Goal: Task Accomplishment & Management: Manage account settings

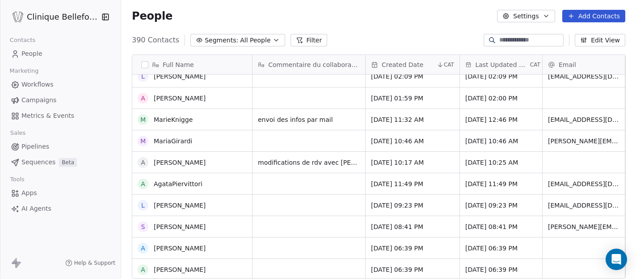
scroll to position [9, 0]
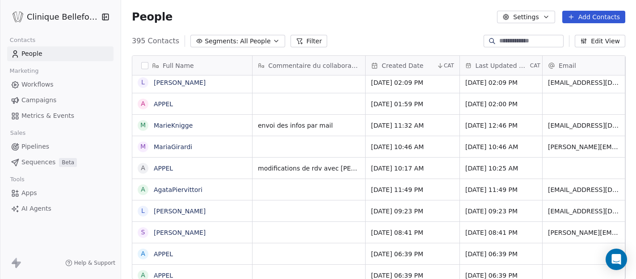
scroll to position [1, 0]
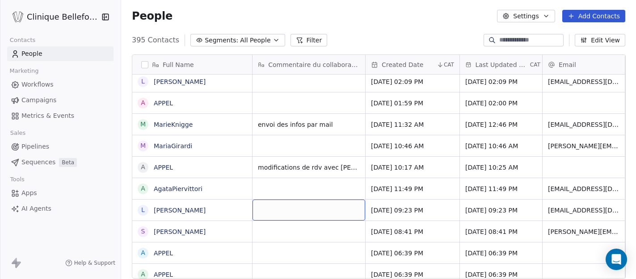
click at [278, 210] on div "grid" at bounding box center [308, 210] width 113 height 21
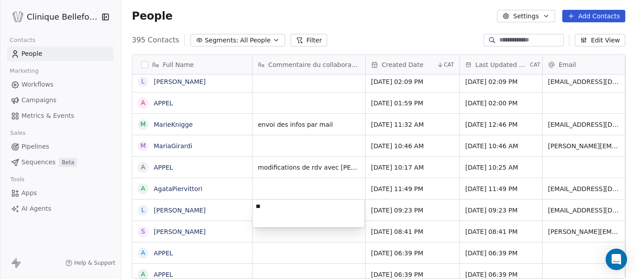
type textarea "*"
type textarea "**********"
click at [537, 208] on html "Clinique Bellefontaine Contacts People Marketing Workflows Campaigns Metrics & …" at bounding box center [318, 139] width 636 height 279
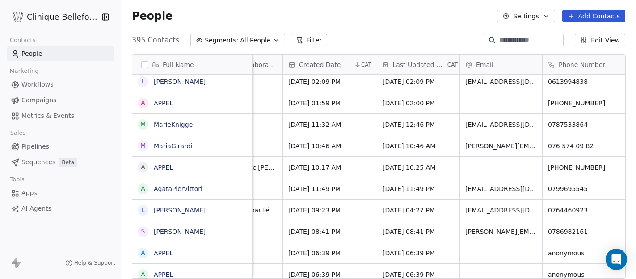
scroll to position [0, 165]
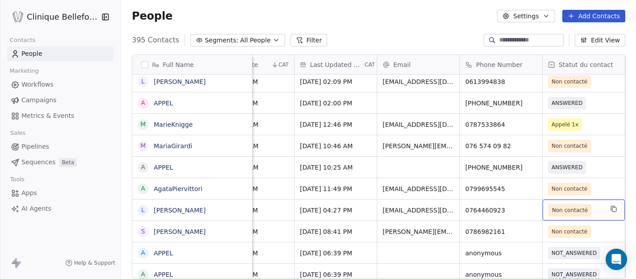
click at [572, 214] on span "Non contacté" at bounding box center [570, 210] width 36 height 9
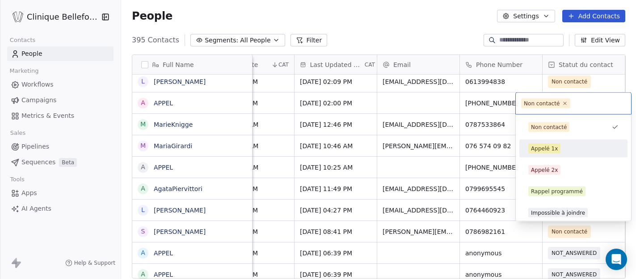
click at [539, 152] on div "Appelé 1x" at bounding box center [544, 149] width 27 height 8
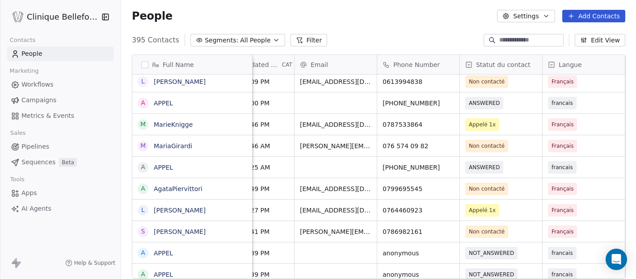
scroll to position [0, 331]
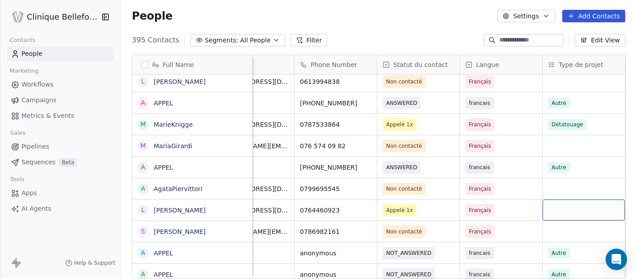
click at [587, 213] on div "grid" at bounding box center [583, 210] width 82 height 21
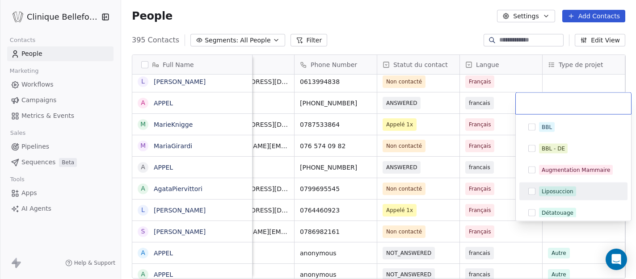
click at [534, 189] on button "Suggestions" at bounding box center [531, 191] width 7 height 7
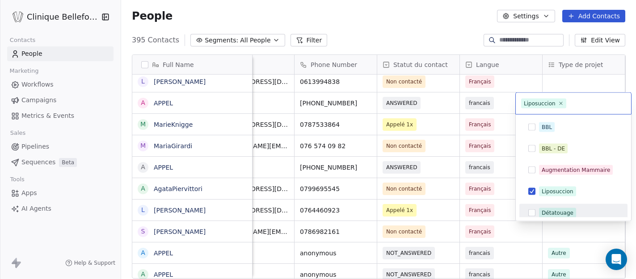
click at [479, 206] on html "Clinique Bellefontaine Contacts People Marketing Workflows Campaigns Metrics & …" at bounding box center [318, 139] width 636 height 279
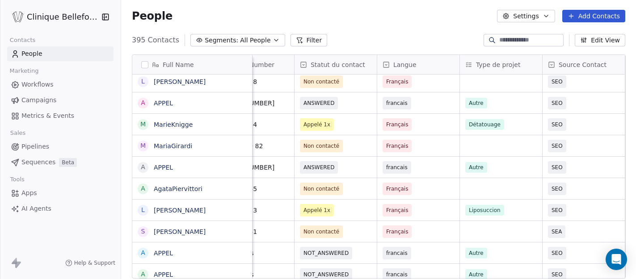
scroll to position [0, 498]
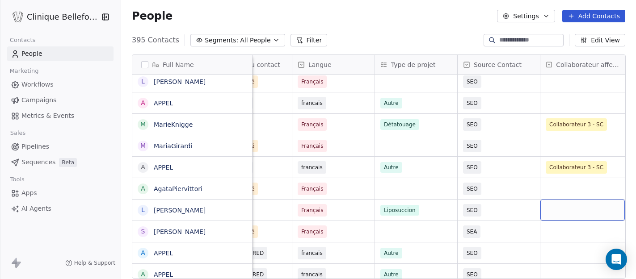
click at [601, 208] on div "grid" at bounding box center [582, 210] width 84 height 21
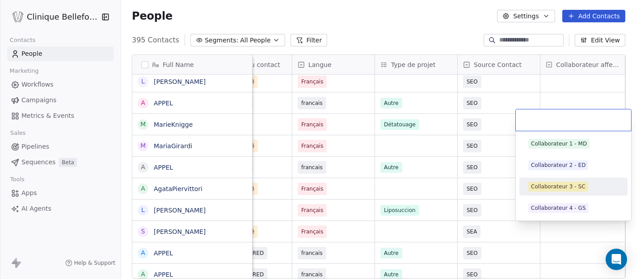
click at [554, 186] on div "Collaborateur 3 - SC" at bounding box center [558, 187] width 55 height 8
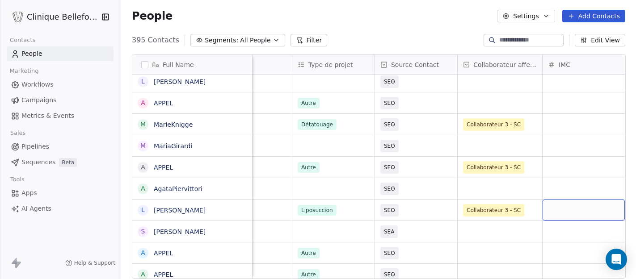
scroll to position [0, 663]
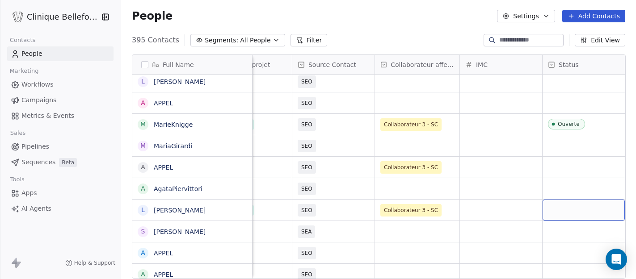
click at [577, 210] on div "grid" at bounding box center [583, 210] width 82 height 21
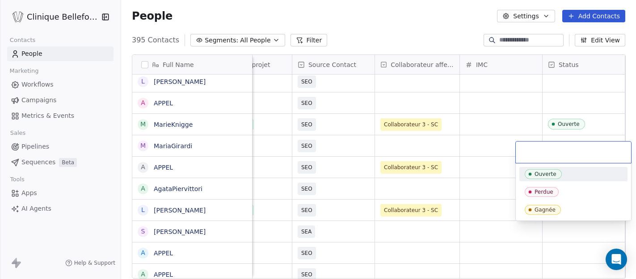
click at [537, 173] on div "Ouverte" at bounding box center [545, 174] width 22 height 6
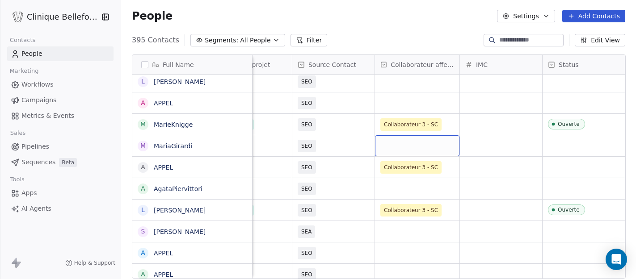
click at [412, 137] on div "grid" at bounding box center [417, 145] width 84 height 21
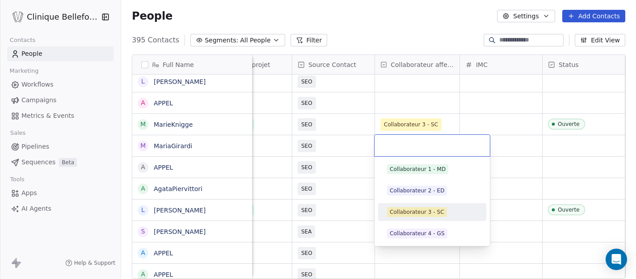
click at [423, 211] on div "Collaborateur 3 - SC" at bounding box center [417, 212] width 55 height 8
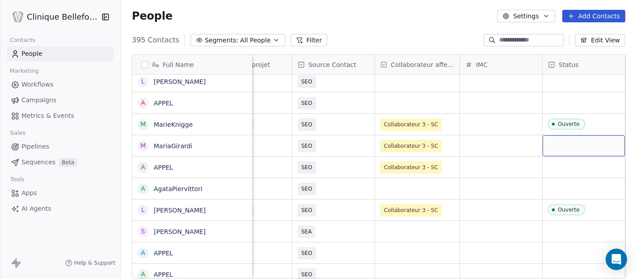
click at [568, 143] on div "grid" at bounding box center [583, 145] width 82 height 21
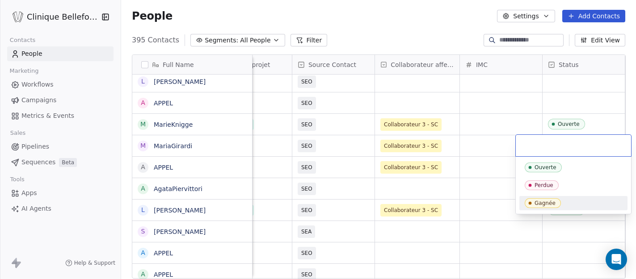
click at [542, 201] on div "Gagnée" at bounding box center [544, 203] width 21 height 6
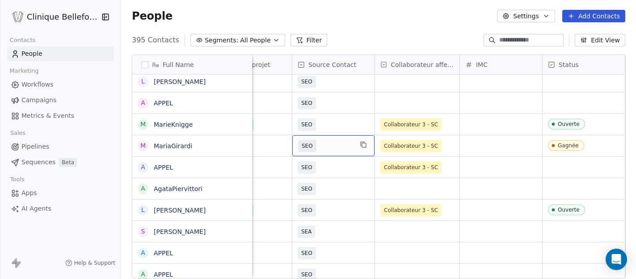
scroll to position [0, 621]
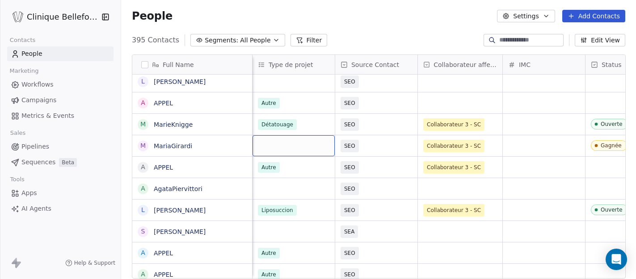
click at [282, 145] on div "grid" at bounding box center [293, 145] width 82 height 21
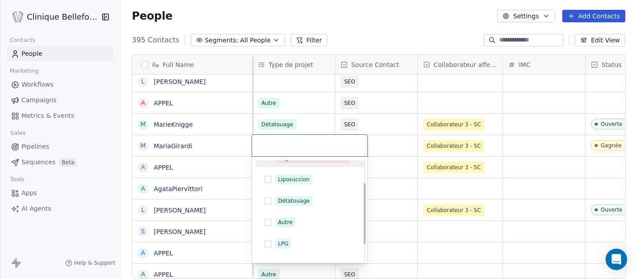
scroll to position [55, 0]
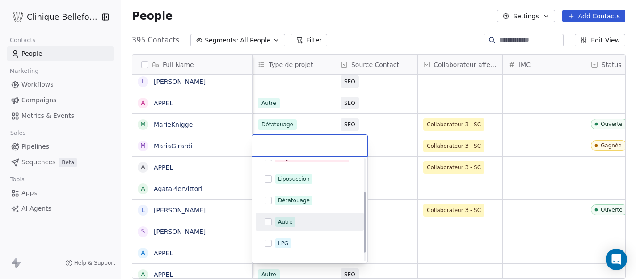
click at [268, 222] on button "Suggestions" at bounding box center [267, 221] width 7 height 7
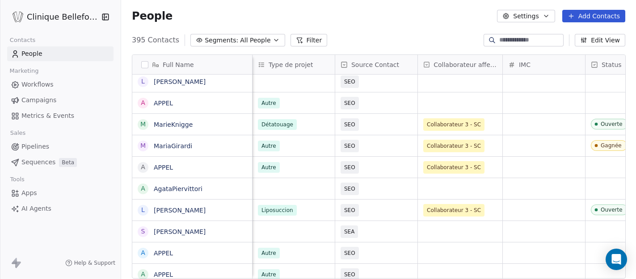
click at [390, 147] on html "Clinique Bellefontaine Contacts People Marketing Workflows Campaigns Metrics & …" at bounding box center [318, 139] width 636 height 279
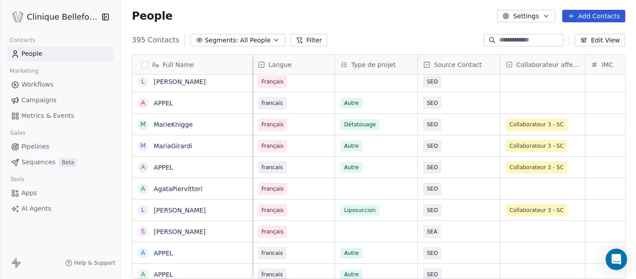
scroll to position [0, 455]
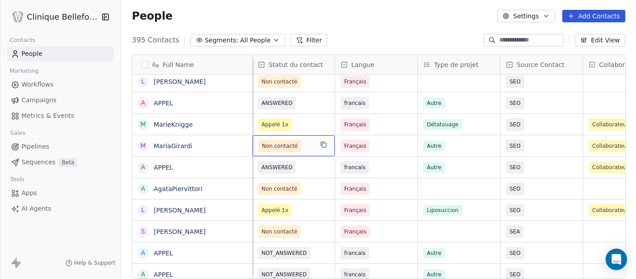
click at [276, 146] on span "Non contacté" at bounding box center [280, 146] width 36 height 9
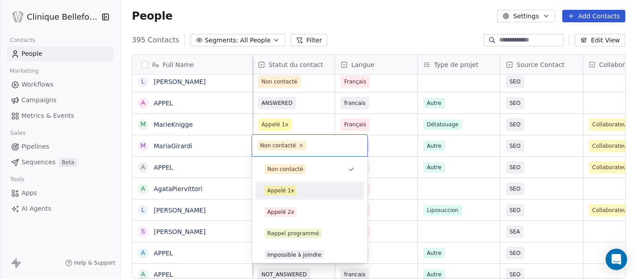
click at [282, 189] on div "Appelé 1x" at bounding box center [280, 191] width 27 height 8
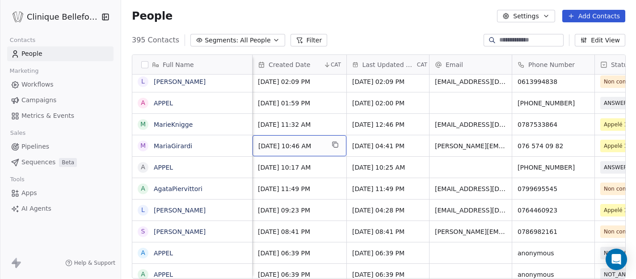
scroll to position [0, 0]
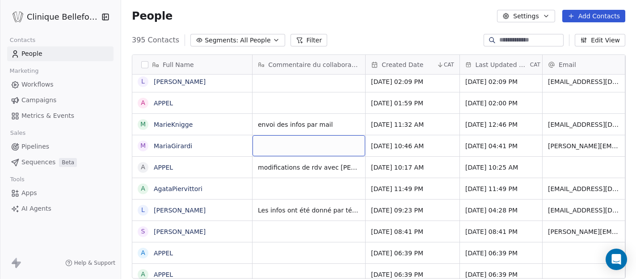
click at [322, 143] on div "grid" at bounding box center [308, 145] width 113 height 21
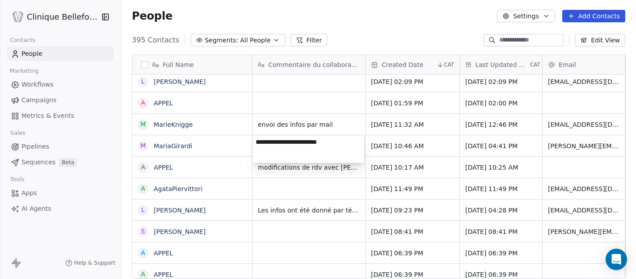
type textarea "**********"
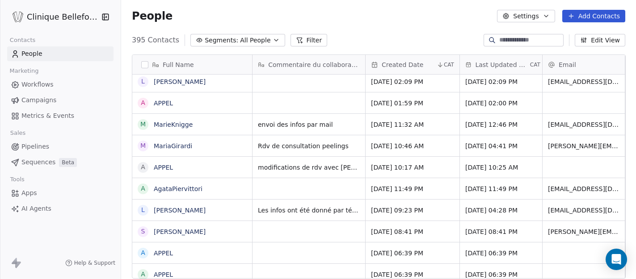
click at [323, 129] on html "Clinique Bellefontaine Contacts People Marketing Workflows Campaigns Metrics & …" at bounding box center [318, 139] width 636 height 279
click at [295, 189] on div "grid" at bounding box center [308, 188] width 113 height 21
click at [255, 186] on textarea "**********" at bounding box center [308, 192] width 112 height 28
type textarea "**********"
